Goal: Task Accomplishment & Management: Complete application form

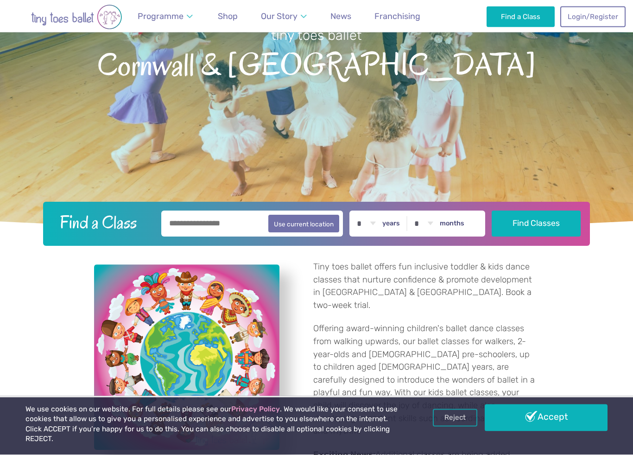
scroll to position [141, 0]
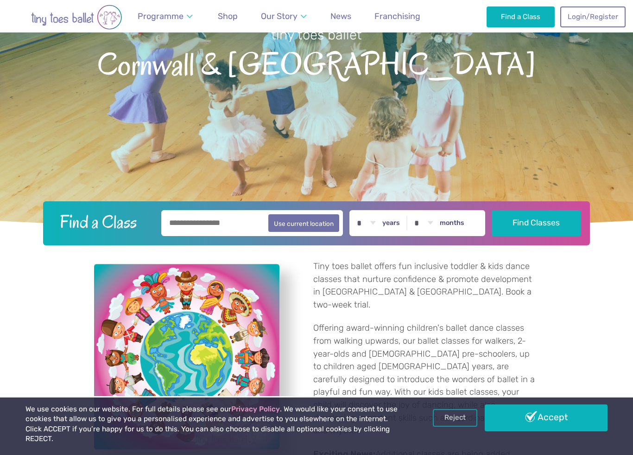
click at [552, 425] on link "Accept" at bounding box center [546, 417] width 123 height 27
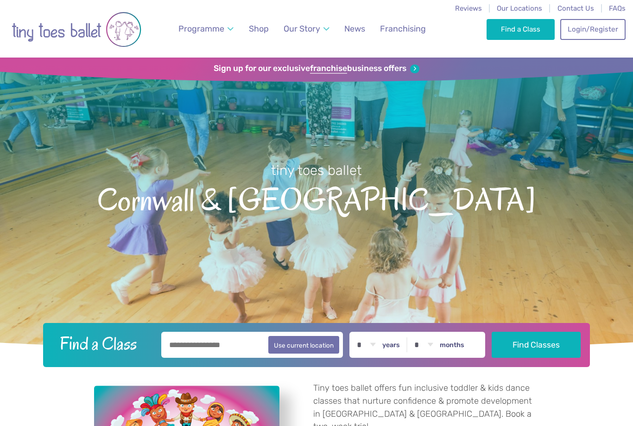
scroll to position [141, 0]
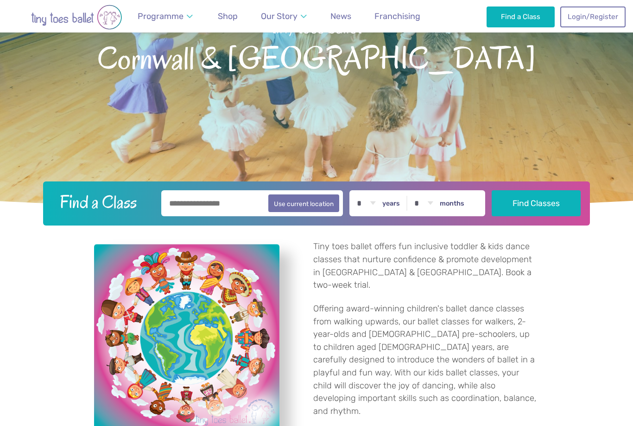
click at [227, 207] on input "text" at bounding box center [252, 203] width 182 height 26
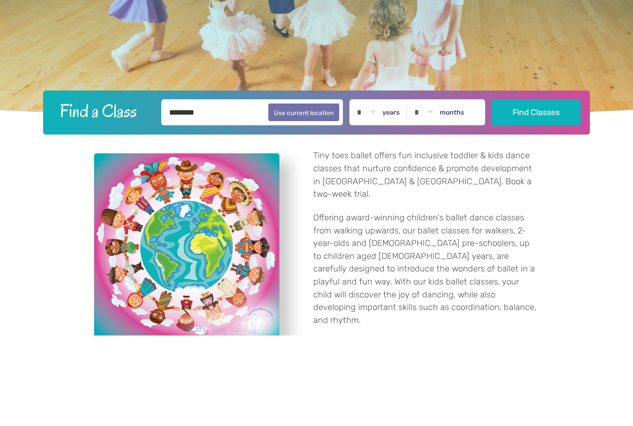
type input "********"
click at [376, 190] on select "* * * * * * * * * * ** ** **" at bounding box center [366, 203] width 29 height 26
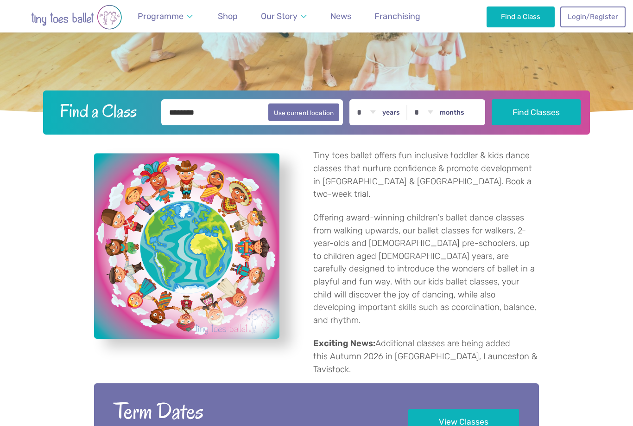
select select "*"
click at [437, 112] on select "* * * * * * * * * * ** **" at bounding box center [423, 112] width 29 height 26
select select "*"
click at [540, 112] on button "Find Classes" at bounding box center [536, 112] width 89 height 26
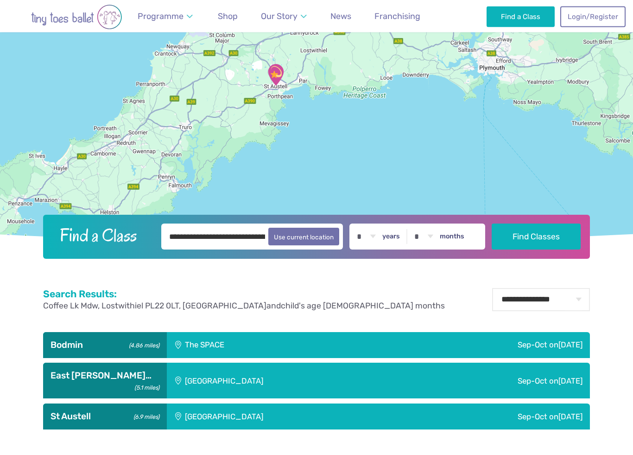
scroll to position [198, 0]
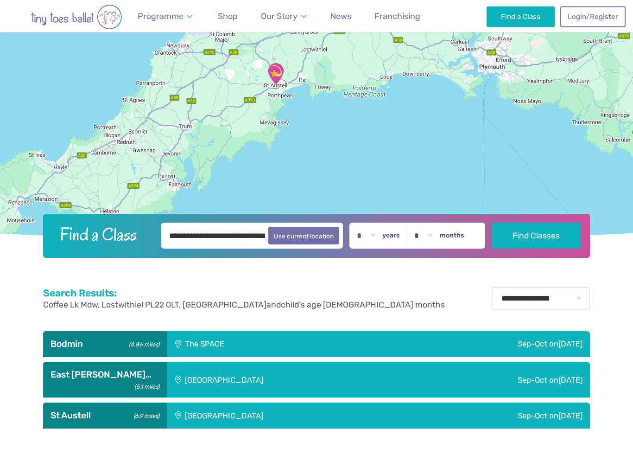
click at [550, 348] on div "Sep-Oct on Friday" at bounding box center [474, 345] width 234 height 26
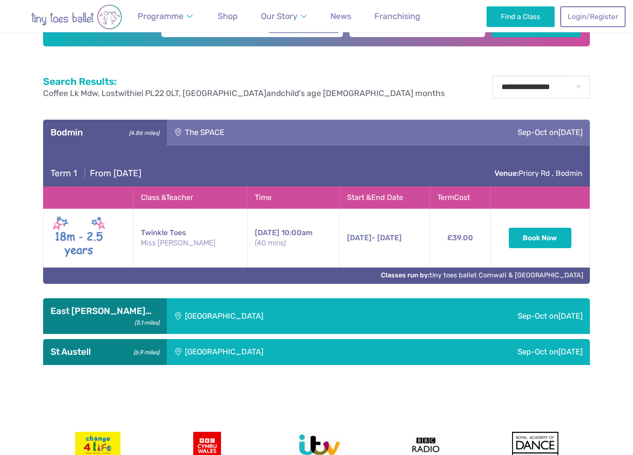
scroll to position [411, 0]
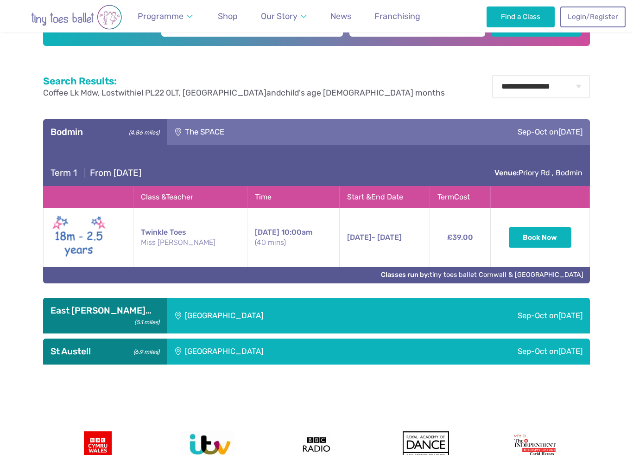
click at [540, 320] on div "Sep-Oct on Saturday" at bounding box center [498, 316] width 184 height 36
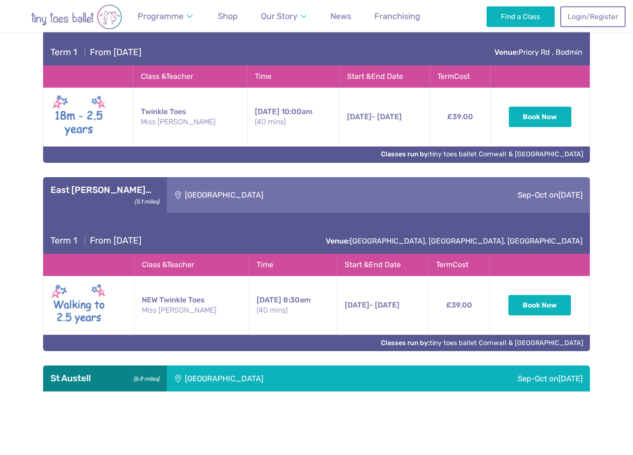
scroll to position [532, 0]
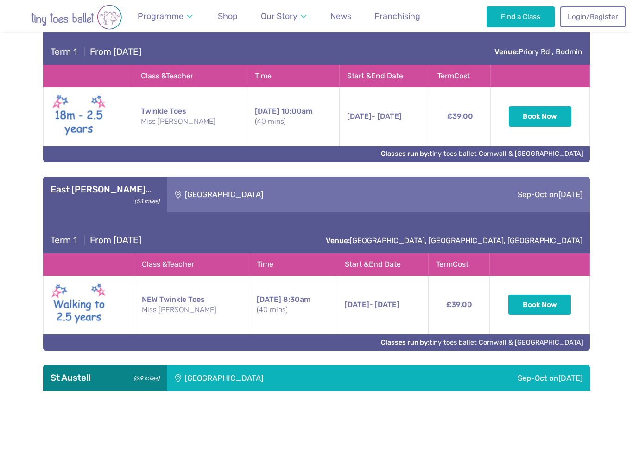
click at [562, 380] on span "Sunday" at bounding box center [571, 377] width 24 height 9
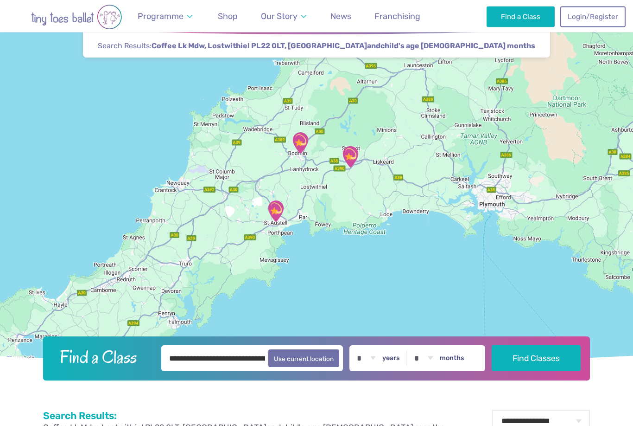
scroll to position [0, 0]
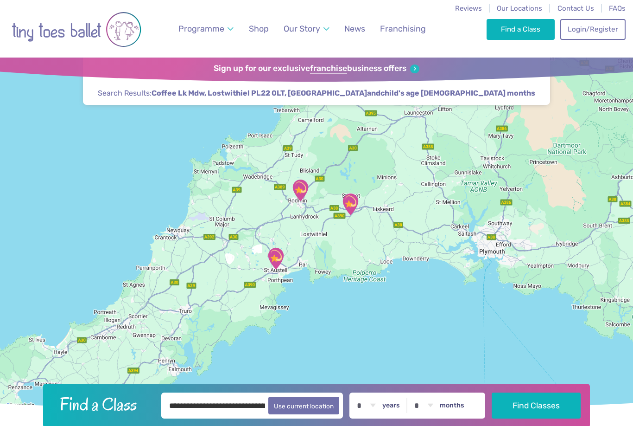
click at [221, 57] on span "Weekly Classes" at bounding box center [211, 56] width 52 height 9
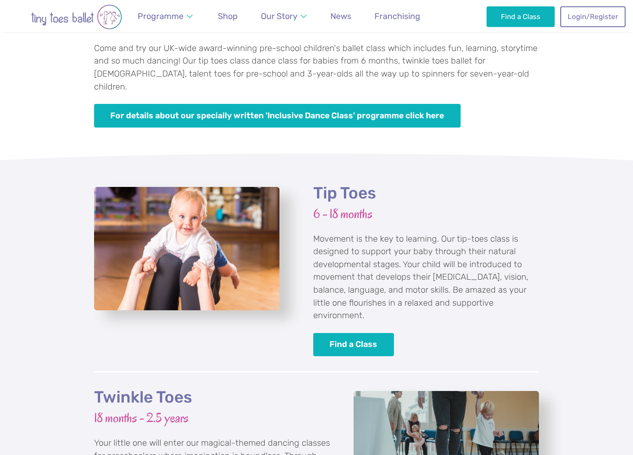
scroll to position [747, 0]
click at [362, 333] on link "Find a Class" at bounding box center [353, 345] width 81 height 24
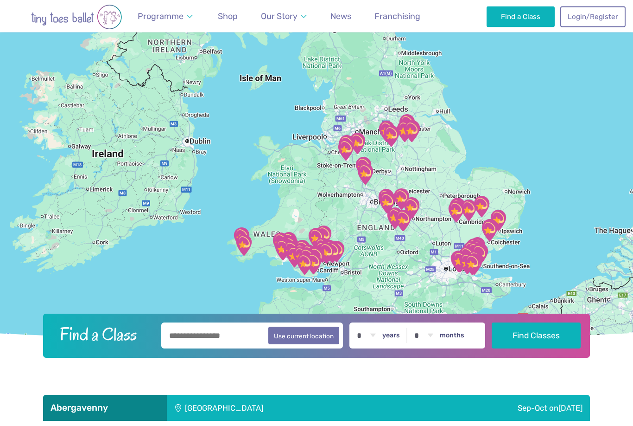
scroll to position [68, 0]
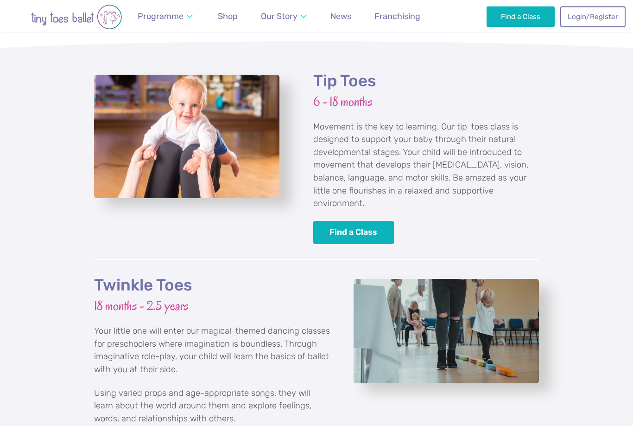
scroll to position [859, 0]
click at [351, 221] on link "Find a Class" at bounding box center [353, 233] width 81 height 24
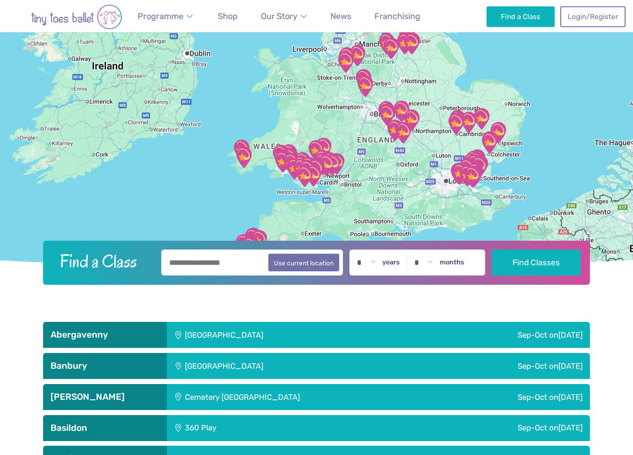
scroll to position [172, 0]
click at [236, 265] on input "text" at bounding box center [252, 262] width 182 height 26
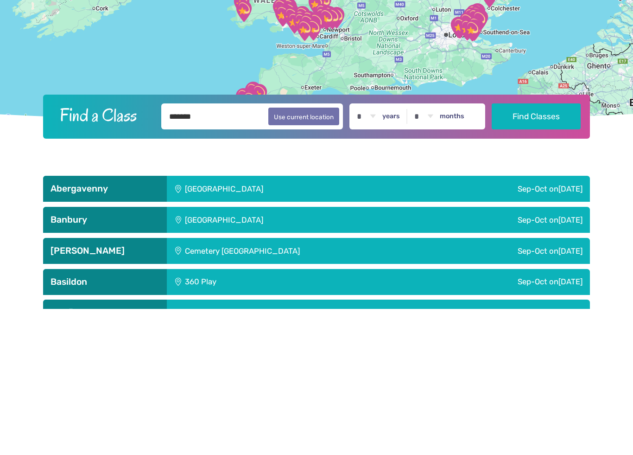
type input "********"
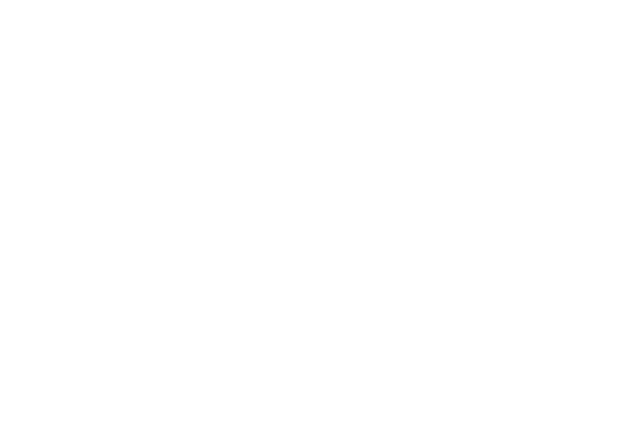
scroll to position [1513, 0]
